Goal: Information Seeking & Learning: Check status

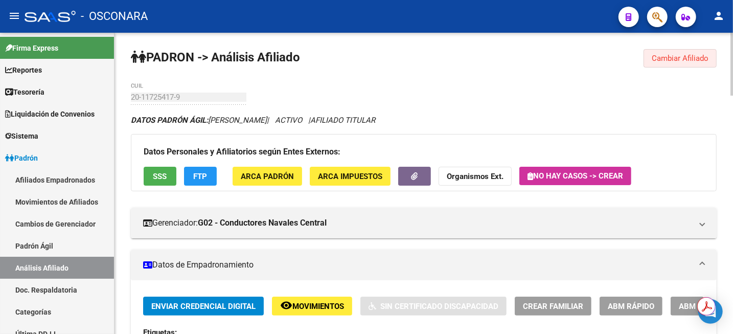
click at [676, 52] on button "Cambiar Afiliado" at bounding box center [680, 58] width 73 height 18
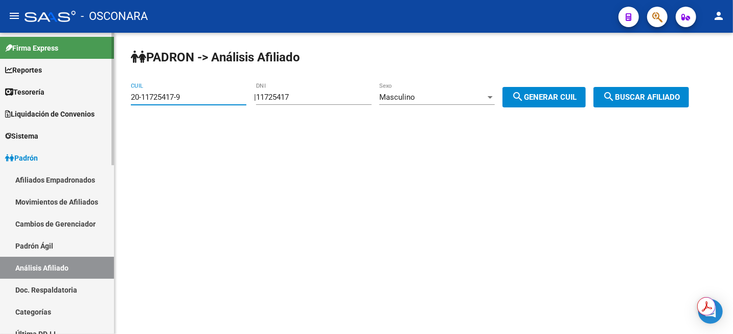
drag, startPoint x: 224, startPoint y: 97, endPoint x: 69, endPoint y: 66, distance: 159.0
click at [74, 66] on mat-sidenav-container "Firma Express Reportes Tablero de Control Ingresos Percibidos Análisis de todos…" at bounding box center [366, 183] width 733 height 301
paste input "3-44383424"
click at [652, 99] on span "search Buscar afiliado" at bounding box center [641, 97] width 77 height 9
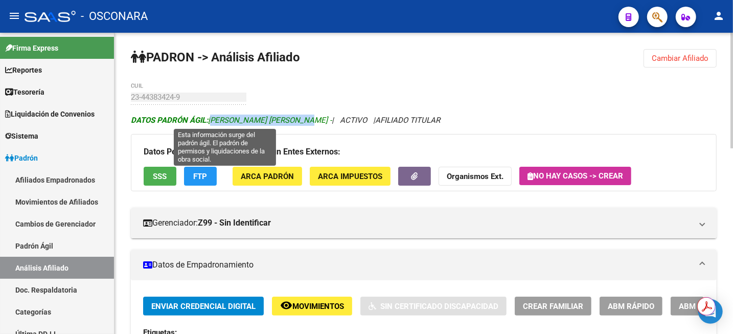
drag, startPoint x: 210, startPoint y: 120, endPoint x: 312, endPoint y: 119, distance: 101.7
click at [312, 119] on span "DATOS PADRÓN ÁGIL: [PERSON_NAME] [PERSON_NAME] -" at bounding box center [231, 120] width 201 height 9
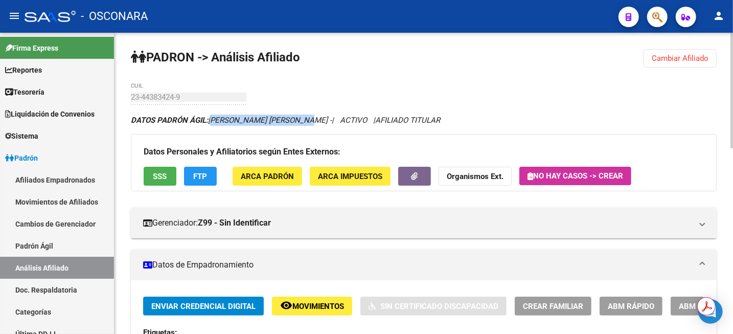
copy span "[PERSON_NAME] [PERSON_NAME]"
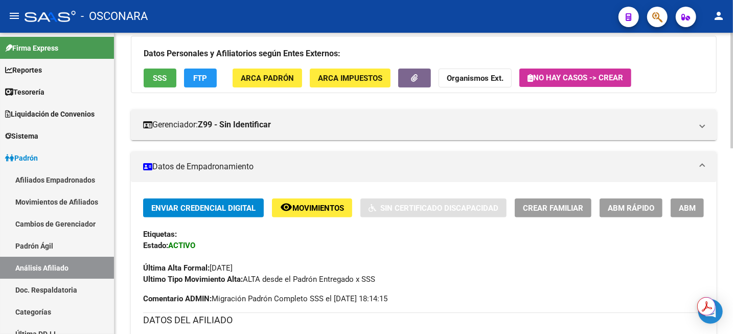
scroll to position [128, 0]
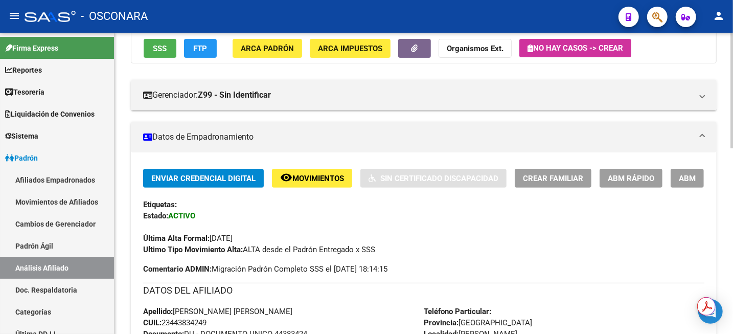
click at [182, 324] on span "CUIL: 23443834249" at bounding box center [174, 322] width 63 height 9
copy span "23443834249"
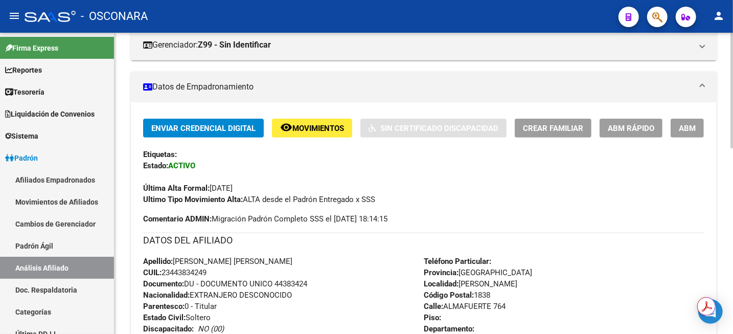
scroll to position [192, 0]
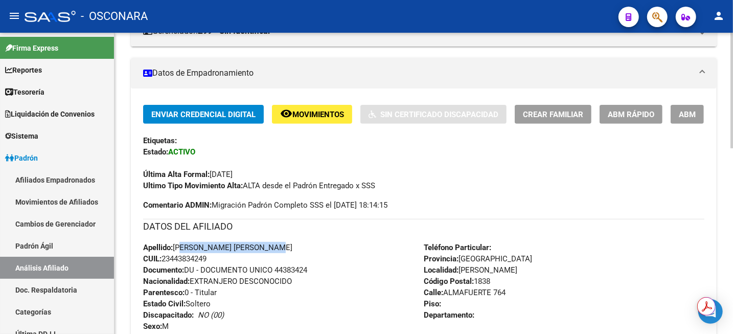
drag, startPoint x: 175, startPoint y: 247, endPoint x: 278, endPoint y: 246, distance: 102.3
click at [278, 246] on span "Apellido: [PERSON_NAME] [PERSON_NAME]" at bounding box center [217, 247] width 149 height 9
copy span "[PERSON_NAME] [PERSON_NAME]"
click at [295, 268] on span "Documento: DU - DOCUMENTO UNICO 44383424" at bounding box center [225, 269] width 164 height 9
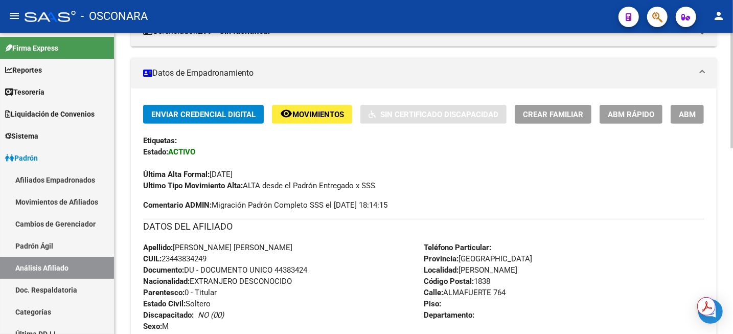
copy span "44383424"
drag, startPoint x: 446, startPoint y: 295, endPoint x: 511, endPoint y: 289, distance: 65.2
click at [511, 289] on div "Teléfono Particular: Provincia: [GEOGRAPHIC_DATA] Localidad: [PERSON_NAME] Códi…" at bounding box center [564, 298] width 281 height 112
copy span "ALMAFUERTE 764"
drag, startPoint x: 462, startPoint y: 274, endPoint x: 512, endPoint y: 267, distance: 50.5
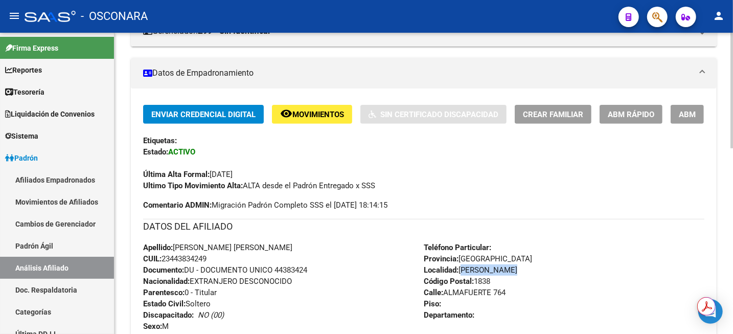
click at [512, 267] on div "Teléfono Particular: Provincia: [GEOGRAPHIC_DATA] Localidad: [PERSON_NAME] Códi…" at bounding box center [564, 298] width 281 height 112
copy span "[PERSON_NAME]"
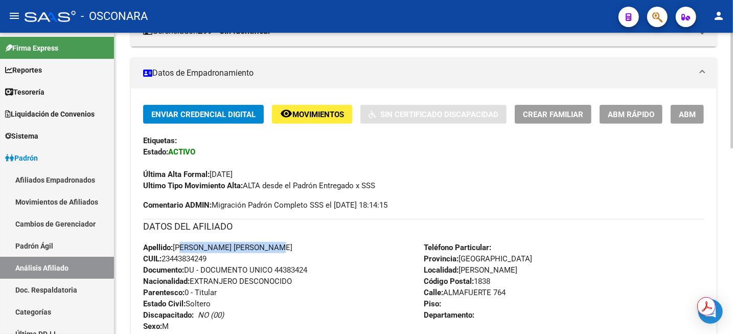
drag, startPoint x: 176, startPoint y: 244, endPoint x: 280, endPoint y: 246, distance: 103.8
click at [280, 246] on div "Apellido: [PERSON_NAME] [PERSON_NAME]: 23443834249 Documento: DU - DOCUMENTO UN…" at bounding box center [283, 298] width 281 height 112
copy span "[PERSON_NAME] [PERSON_NAME]"
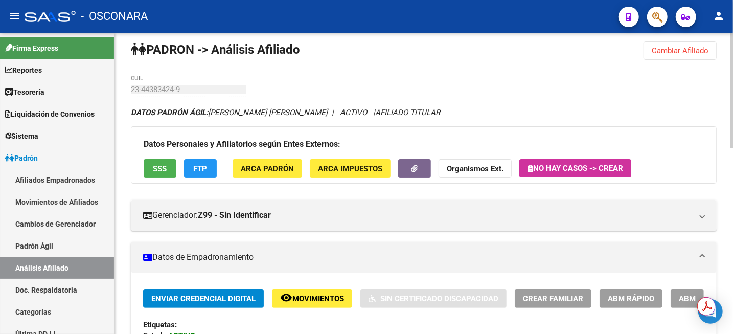
scroll to position [0, 0]
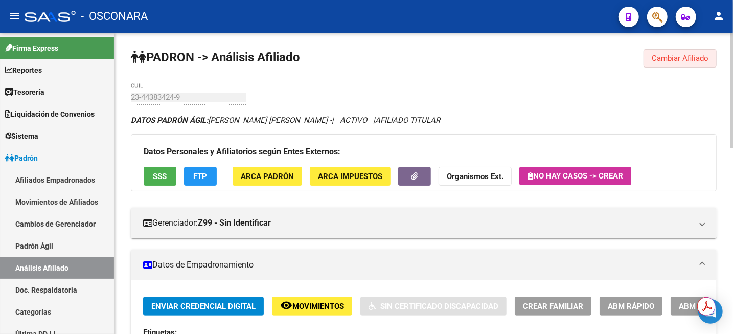
click at [681, 60] on span "Cambiar Afiliado" at bounding box center [680, 58] width 57 height 9
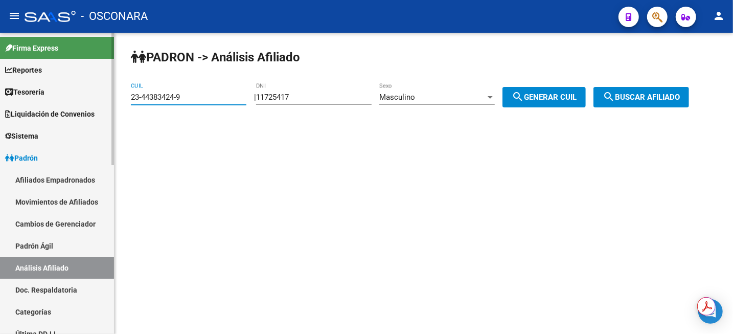
drag, startPoint x: 187, startPoint y: 95, endPoint x: 62, endPoint y: 103, distance: 124.5
click at [62, 103] on mat-sidenav-container "Firma Express Reportes Tablero de Control Ingresos Percibidos Análisis de todos…" at bounding box center [366, 183] width 733 height 301
paste input "7-42416878-0"
type input "27-42416878-0"
click at [659, 92] on button "search Buscar afiliado" at bounding box center [642, 97] width 96 height 20
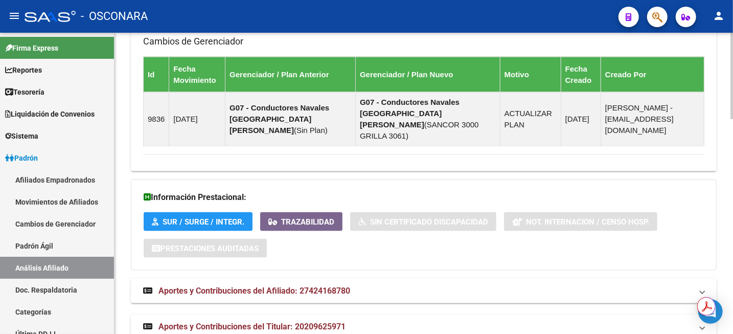
scroll to position [750, 0]
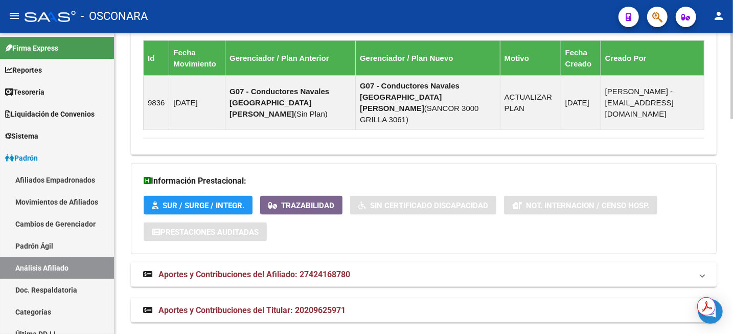
click at [302, 269] on span "Aportes y Contribuciones del Afiliado: 27424168780" at bounding box center [255, 274] width 192 height 10
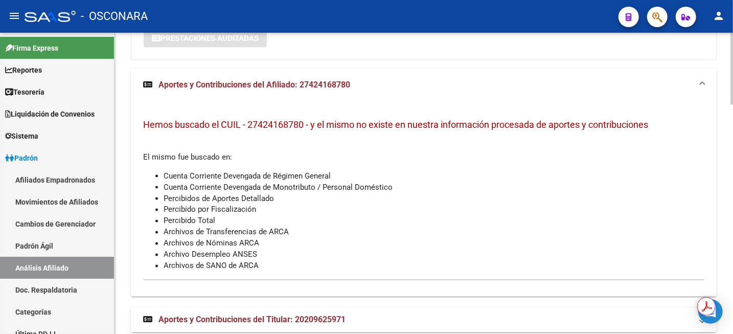
scroll to position [953, 0]
